Goal: Task Accomplishment & Management: Use online tool/utility

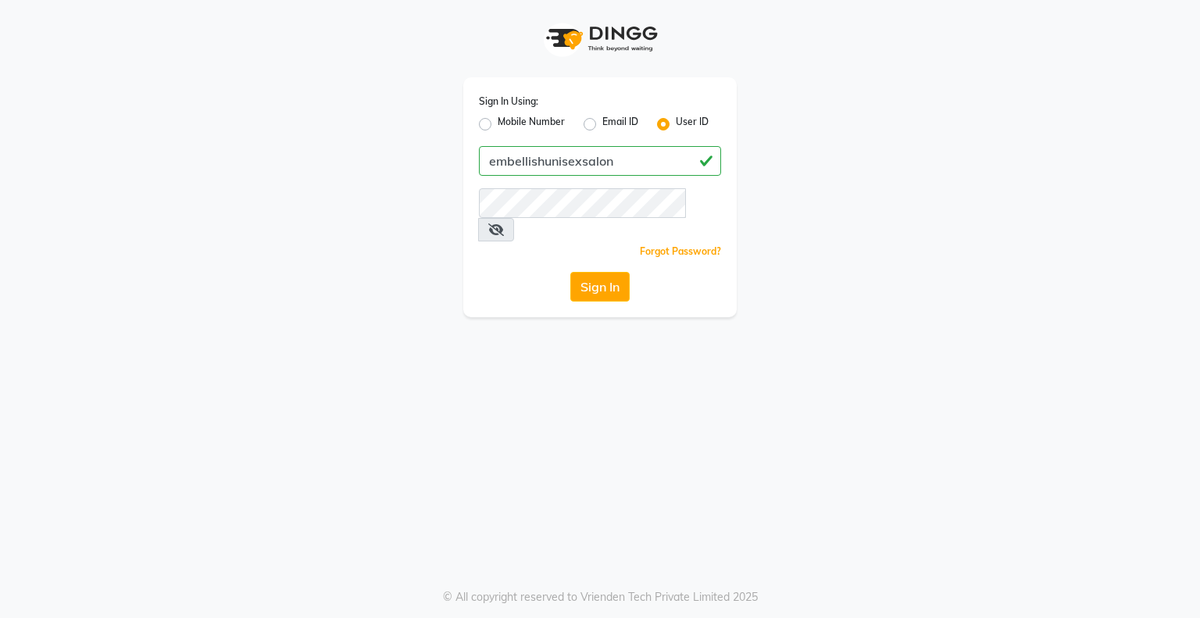
type input "embellishunisexsalon"
click at [504, 223] on icon at bounding box center [496, 229] width 16 height 12
click at [469, 359] on div "Sign In Using: Mobile Number Email ID User ID embellishunisexsalon Remember me …" at bounding box center [600, 309] width 1200 height 618
click at [613, 273] on button "Sign In" at bounding box center [599, 287] width 59 height 30
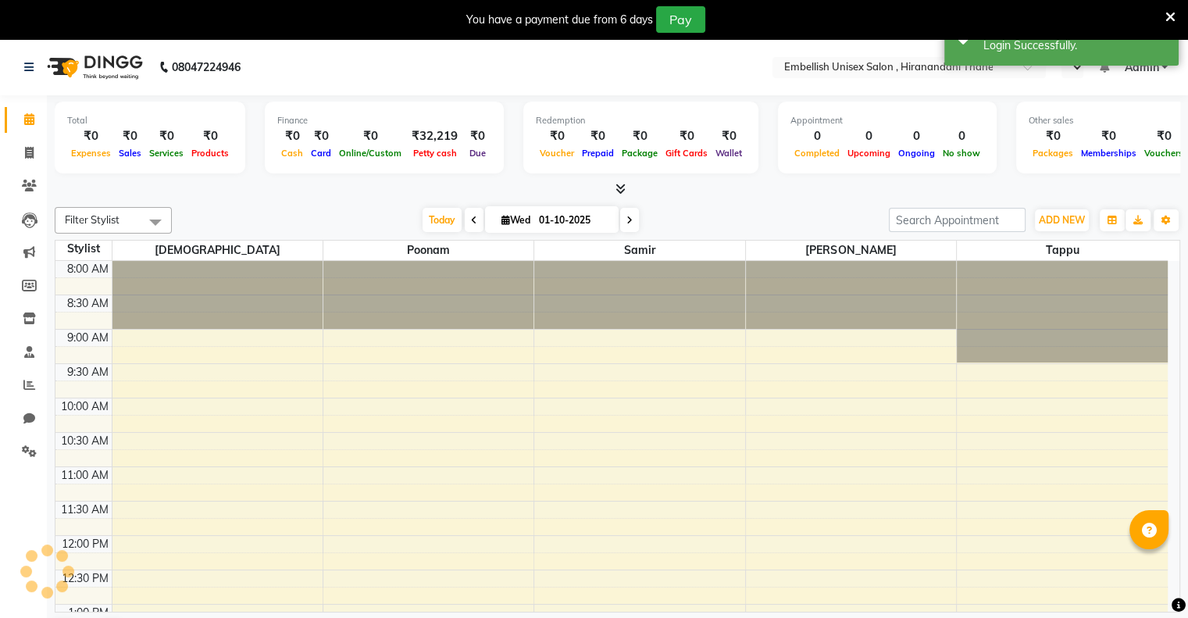
scroll to position [640, 0]
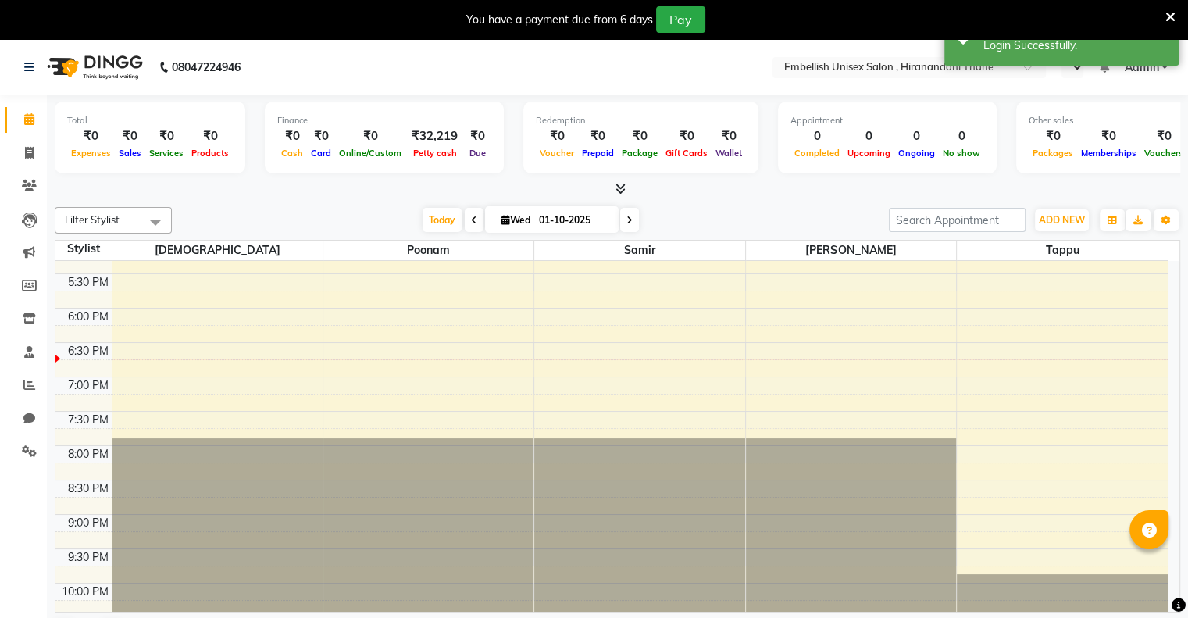
select select "en"
click at [25, 145] on span at bounding box center [29, 154] width 27 height 18
select select "service"
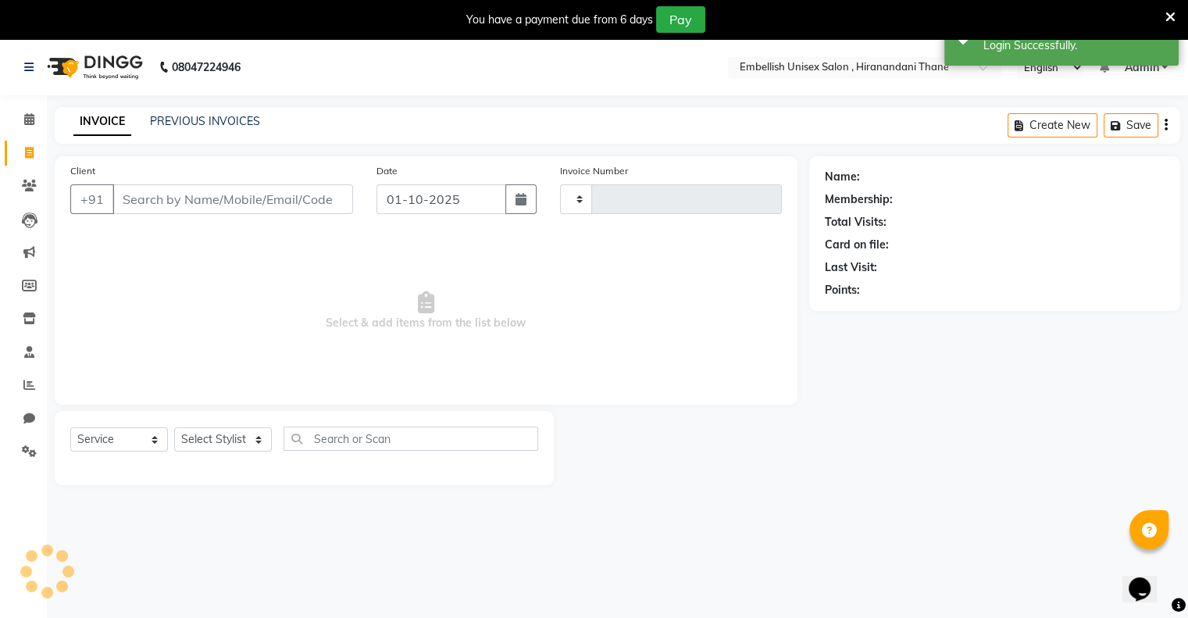
type input "0213"
select select "8665"
